Goal: Task Accomplishment & Management: Complete application form

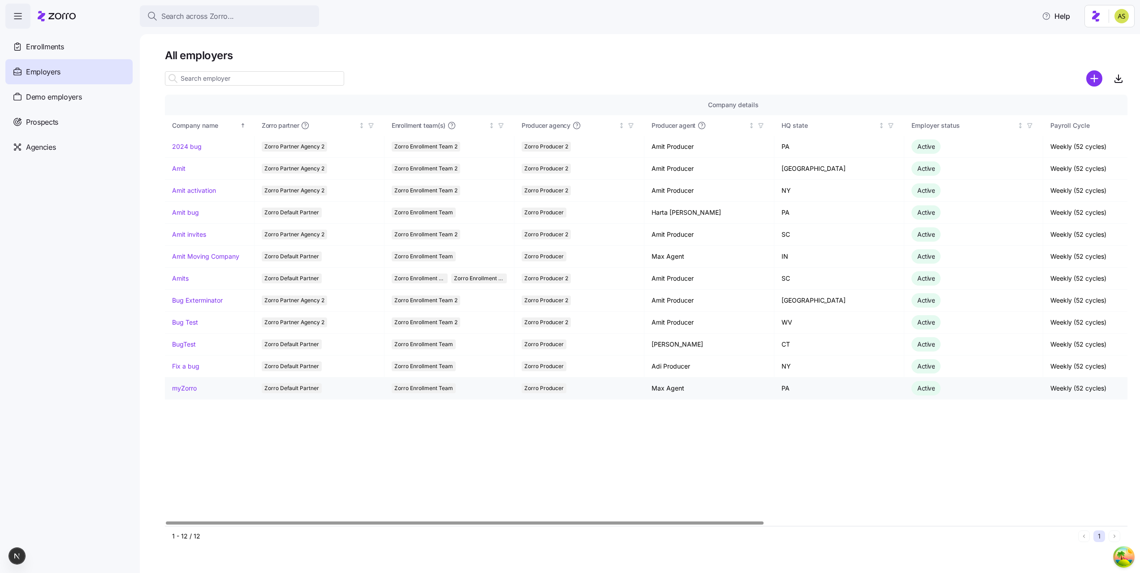
click at [182, 390] on link "myZorro" at bounding box center [184, 388] width 25 height 9
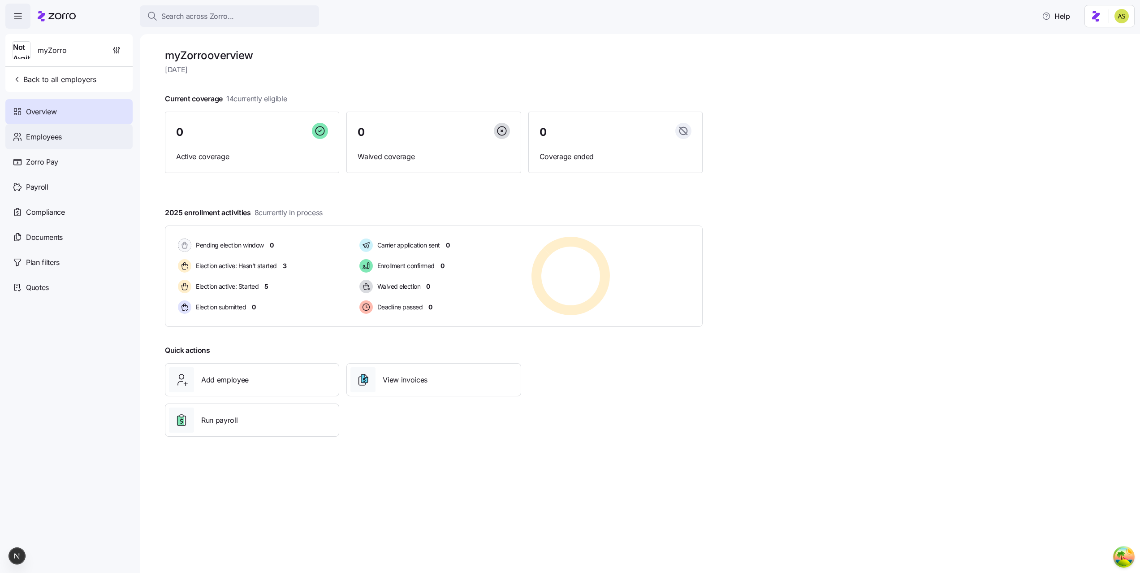
click at [66, 140] on div "Employees" at bounding box center [68, 136] width 127 height 25
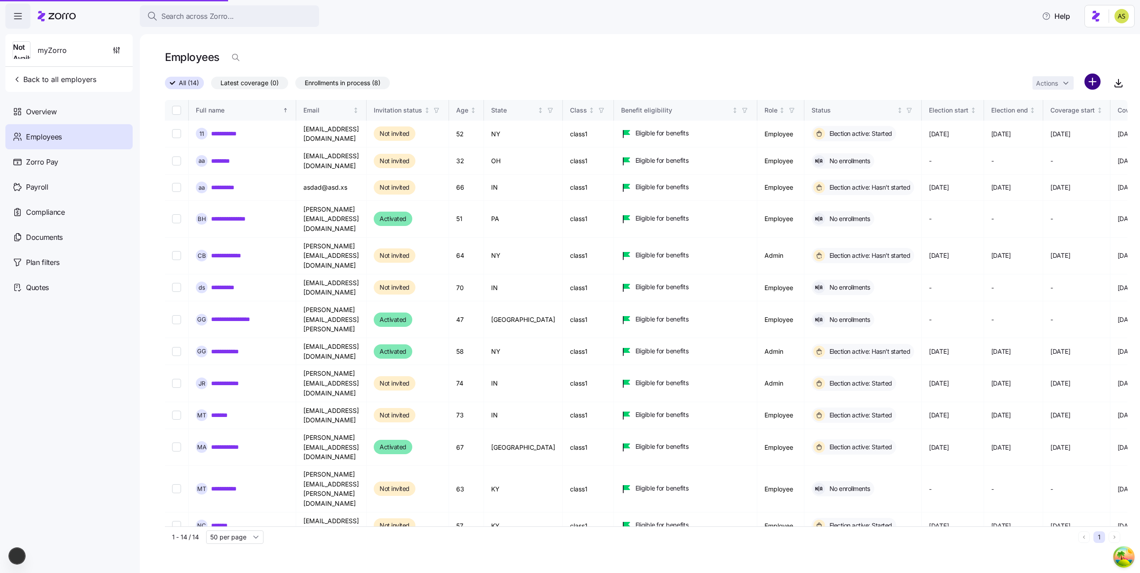
click at [1088, 87] on html "**********" at bounding box center [570, 283] width 1140 height 567
click at [1054, 122] on span "Add a new employee" at bounding box center [1064, 120] width 60 height 9
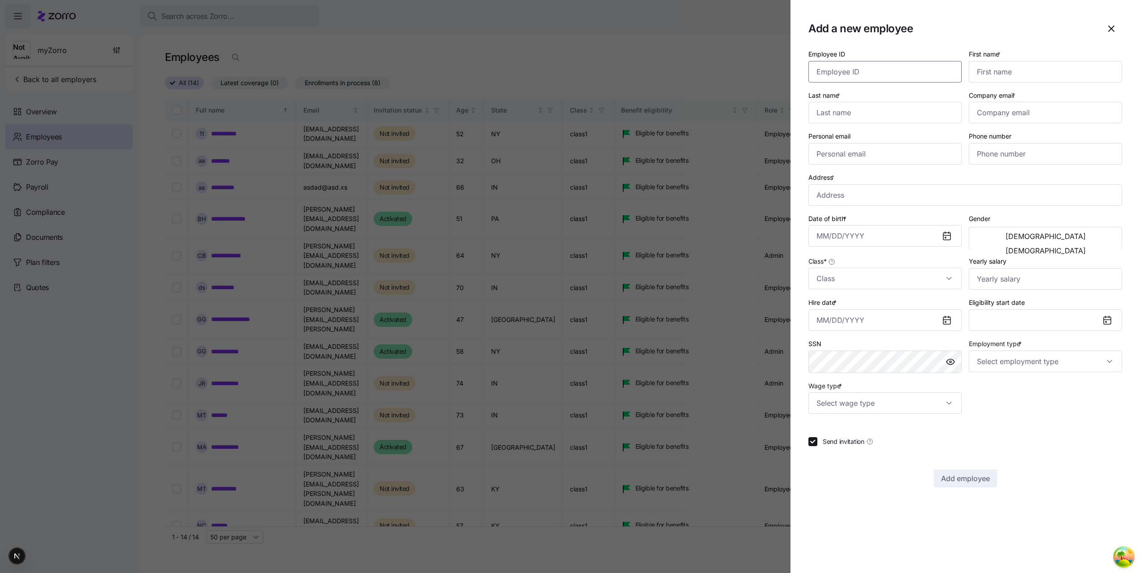
click at [926, 75] on input "Employee ID" at bounding box center [885, 72] width 153 height 22
type input "007"
click at [979, 74] on input "First name *" at bounding box center [1045, 72] width 153 height 22
type input "2"
type input "ק"
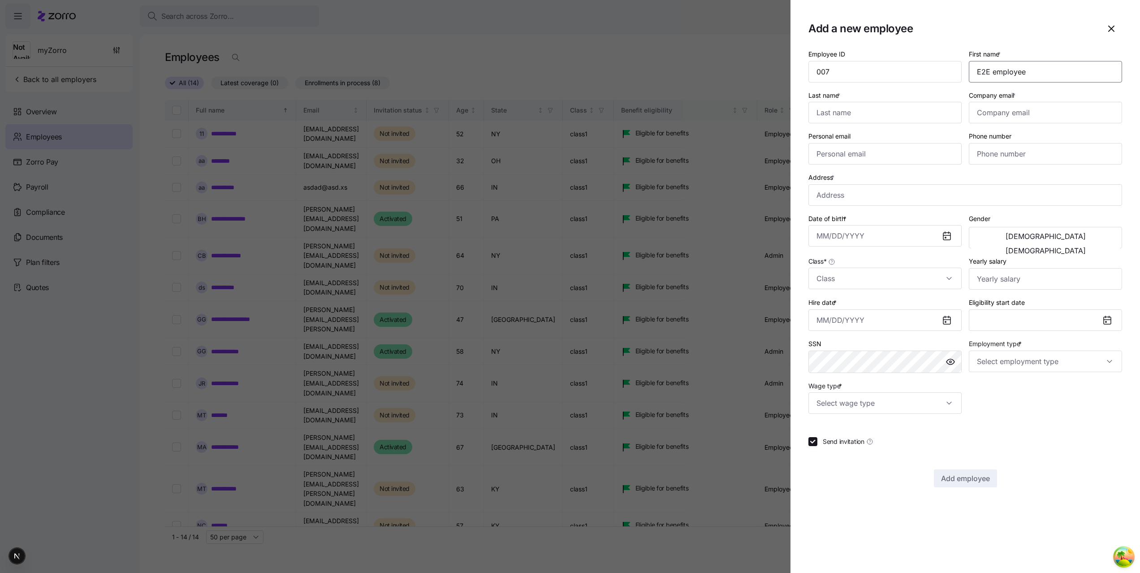
type input "E2E employee"
type input "DO NOT TOUCH"
click at [1034, 114] on input "Company email *" at bounding box center [1045, 113] width 153 height 22
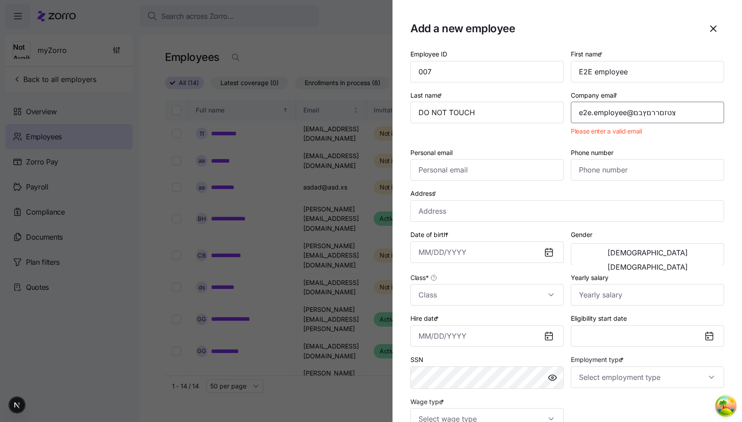
click at [655, 116] on input "e2e.employee@צטזםררםץבם" at bounding box center [647, 113] width 153 height 22
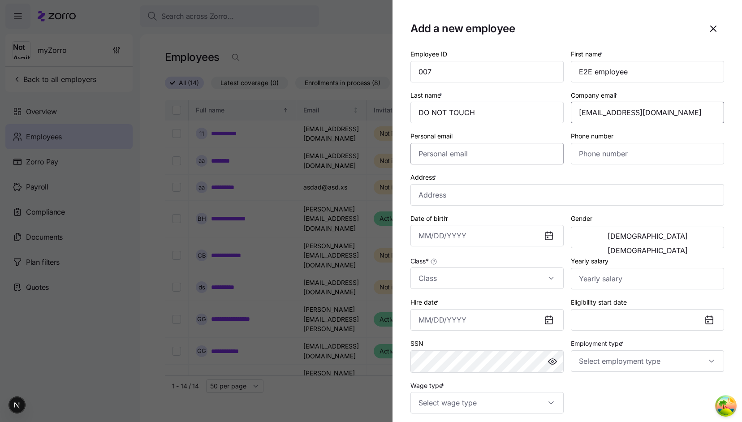
type input "[EMAIL_ADDRESS][DOMAIN_NAME]"
click at [520, 149] on input "Personal email" at bounding box center [487, 154] width 153 height 22
click at [420, 195] on input "Address *" at bounding box center [568, 195] width 314 height 22
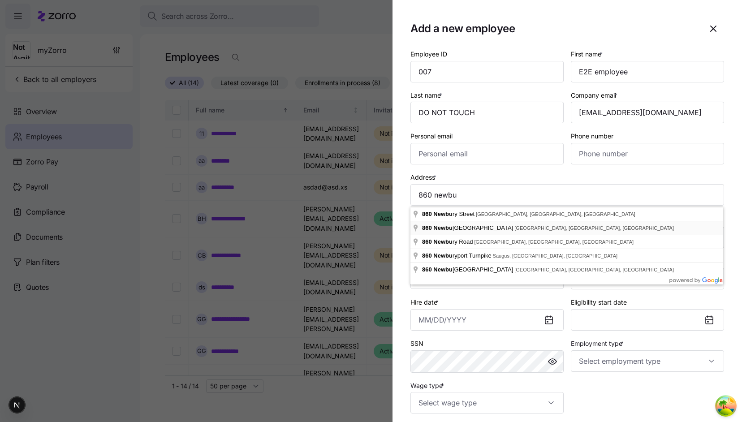
type input "[STREET_ADDRESS]"
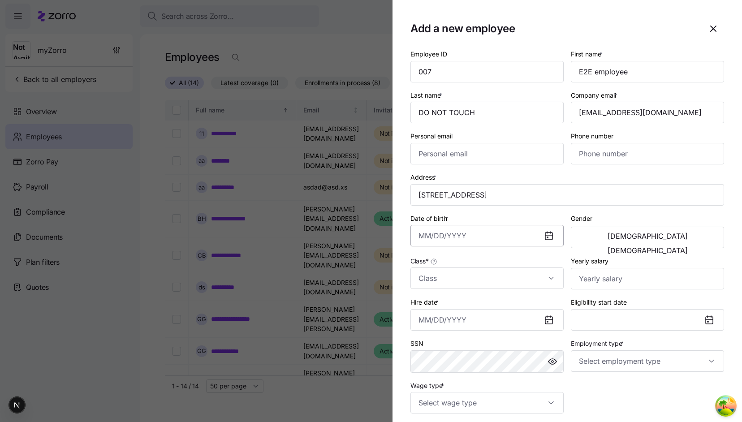
click at [464, 231] on input "Date of birth *" at bounding box center [487, 236] width 153 height 22
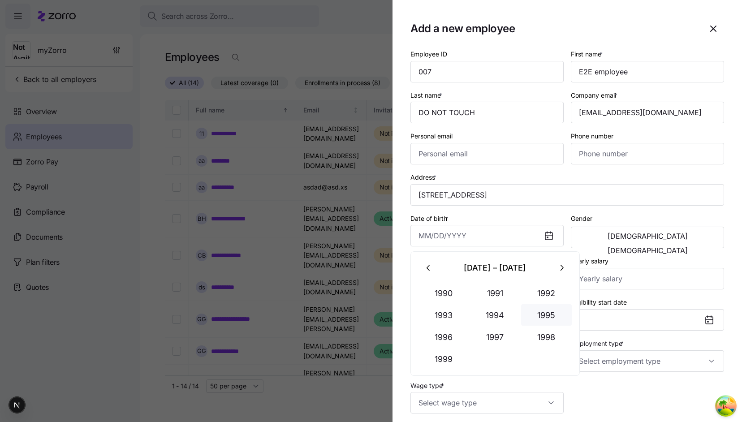
click at [537, 312] on button "1995" at bounding box center [546, 315] width 51 height 22
click at [529, 296] on button "Mar" at bounding box center [546, 293] width 51 height 22
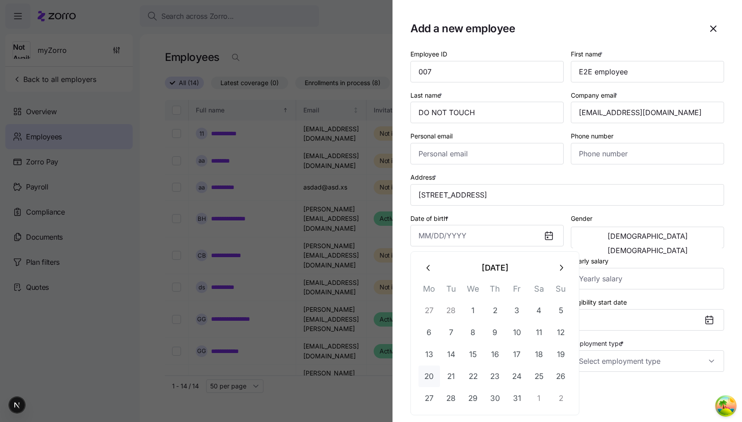
click at [427, 376] on button "20" at bounding box center [430, 377] width 22 height 22
type input "[DATE]"
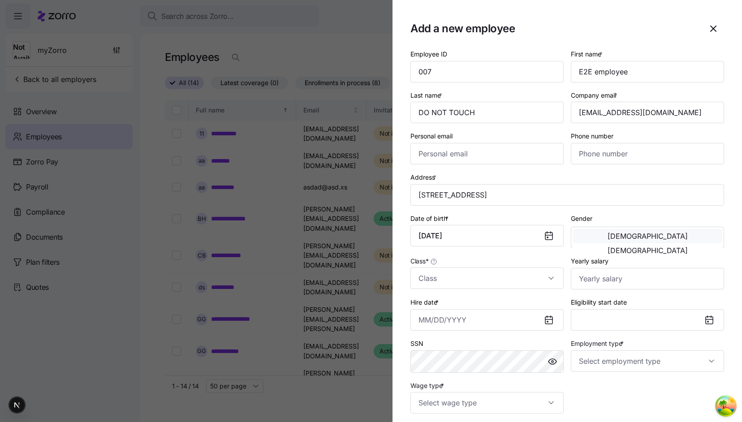
click at [634, 239] on button "[DEMOGRAPHIC_DATA]" at bounding box center [647, 236] width 149 height 14
click at [544, 281] on input "Class *" at bounding box center [487, 279] width 153 height 22
click at [511, 308] on div "class1" at bounding box center [487, 307] width 146 height 19
type input "class1"
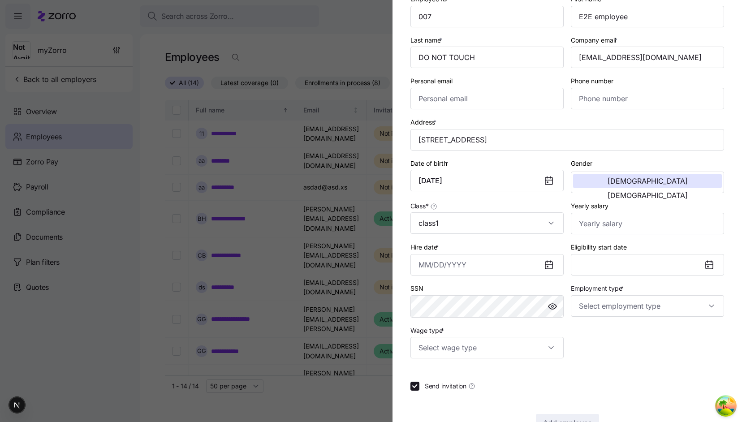
scroll to position [71, 0]
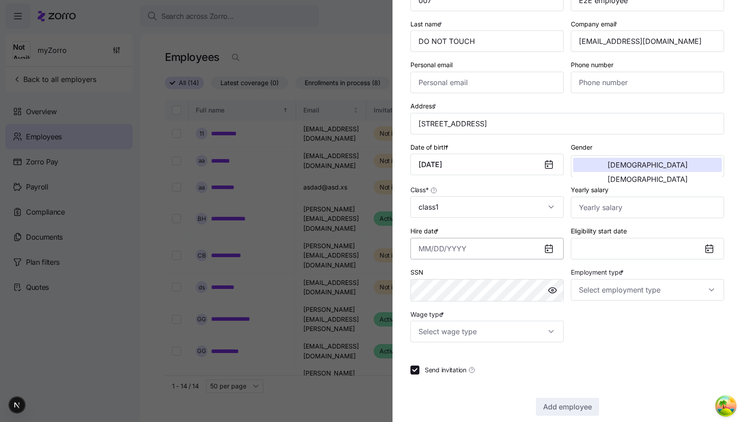
click at [506, 254] on input "Hire date *" at bounding box center [487, 249] width 153 height 22
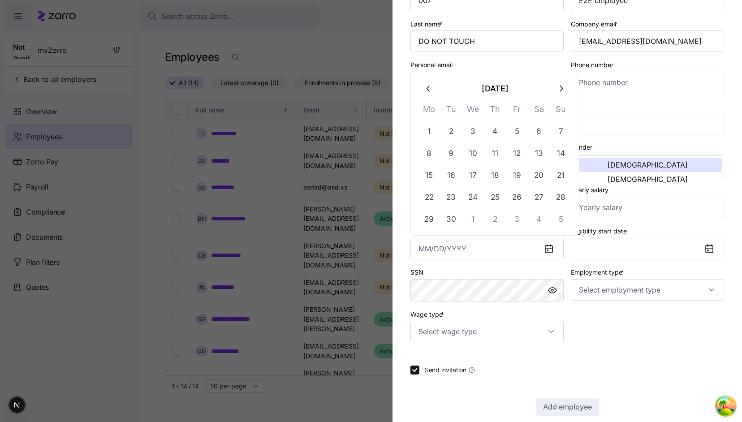
click at [477, 89] on button "[DATE]" at bounding box center [495, 89] width 111 height 22
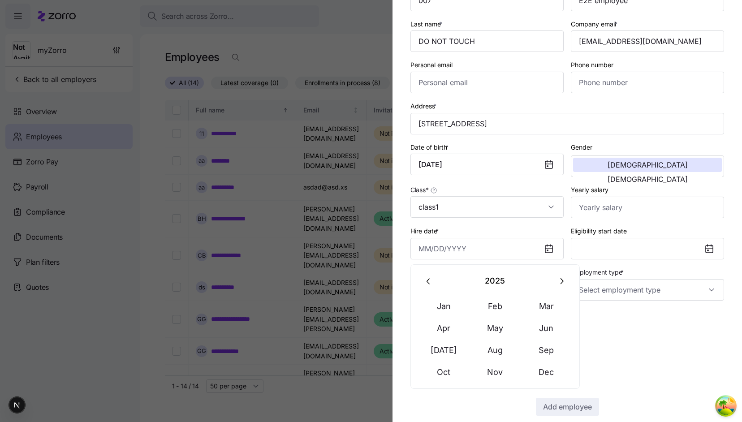
click at [425, 285] on icon "button" at bounding box center [429, 282] width 10 height 10
click at [433, 278] on icon "button" at bounding box center [429, 282] width 10 height 10
click at [493, 347] on button "Aug" at bounding box center [495, 351] width 51 height 22
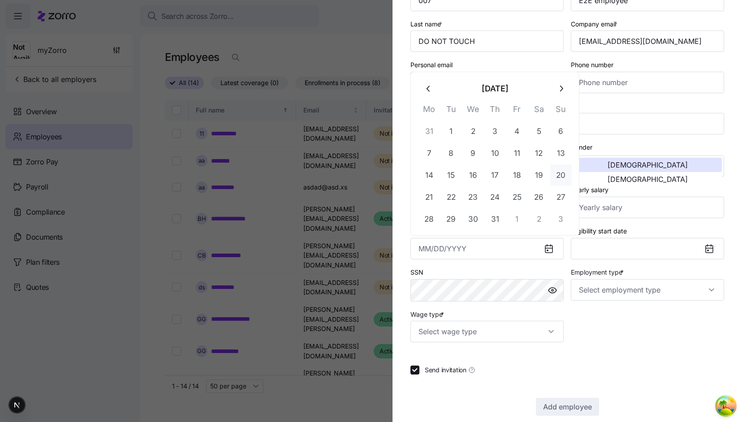
click at [558, 178] on button "20" at bounding box center [561, 175] width 22 height 22
type input "[DATE]"
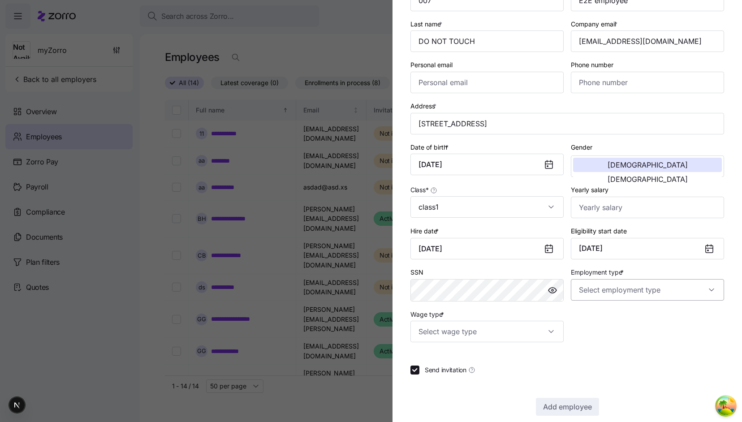
click at [697, 283] on input "Employment type *" at bounding box center [647, 290] width 153 height 22
click at [658, 312] on div "Full Time" at bounding box center [648, 319] width 146 height 19
type input "Full Time"
click at [519, 342] on input "Wage type *" at bounding box center [487, 332] width 153 height 22
click at [501, 363] on div "Salary" at bounding box center [487, 361] width 146 height 19
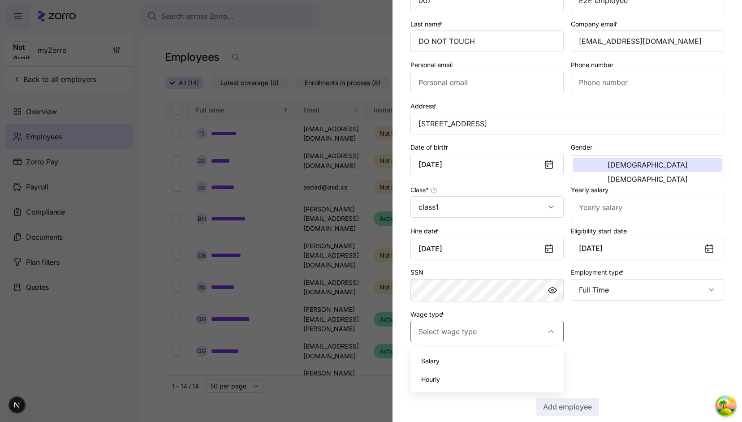
type input "Salary"
click at [450, 369] on span "Send invitation" at bounding box center [446, 370] width 42 height 9
click at [420, 369] on input "Send invitation" at bounding box center [415, 370] width 9 height 9
checkbox input "false"
click at [569, 415] on button "Add employee" at bounding box center [567, 407] width 63 height 18
